Goal: Task Accomplishment & Management: Manage account settings

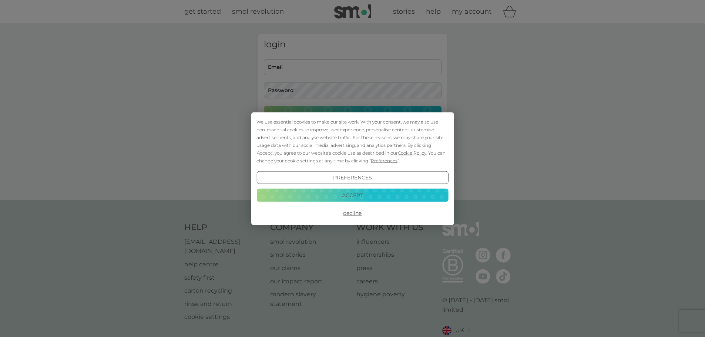
type input "[EMAIL_ADDRESS][DOMAIN_NAME]"
click at [339, 195] on button "Accept" at bounding box center [353, 195] width 192 height 13
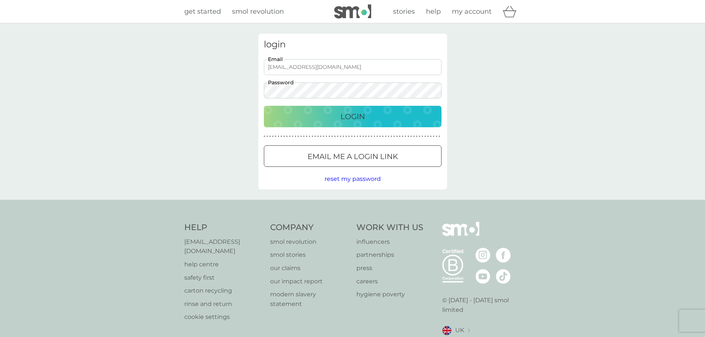
click at [353, 111] on p "Login" at bounding box center [353, 117] width 24 height 12
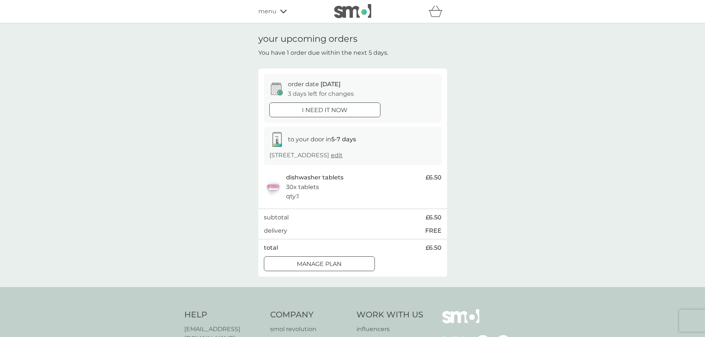
click at [336, 266] on p "Manage plan" at bounding box center [319, 264] width 45 height 10
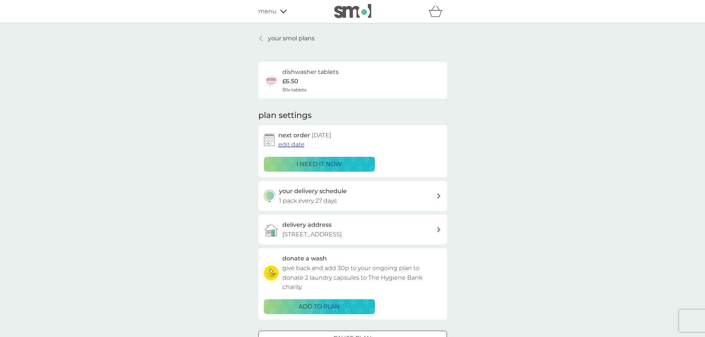
click at [285, 146] on span "edit date" at bounding box center [291, 144] width 26 height 7
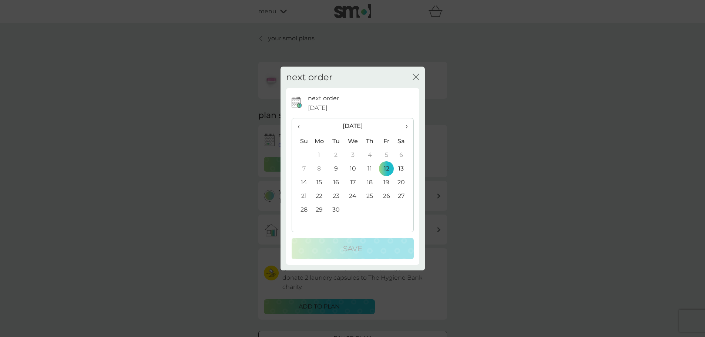
click at [386, 181] on td "19" at bounding box center [386, 182] width 17 height 14
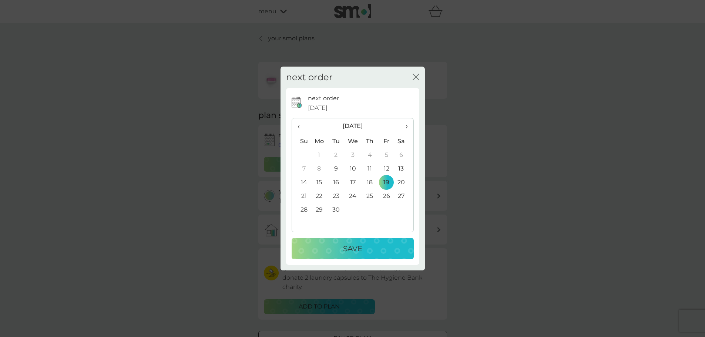
click at [355, 247] on p "Save" at bounding box center [352, 249] width 19 height 12
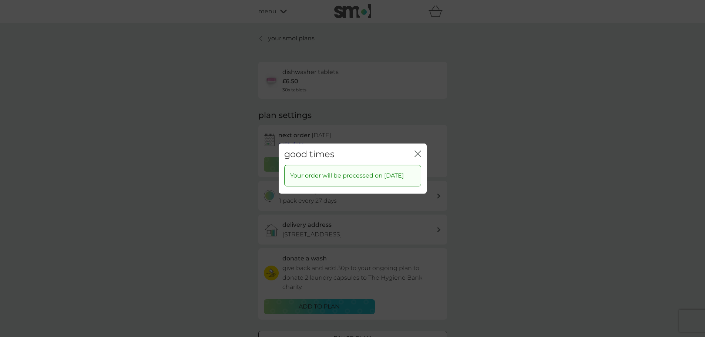
click at [416, 150] on icon "close" at bounding box center [418, 153] width 7 height 7
